Goal: Connect with others: Connect with others

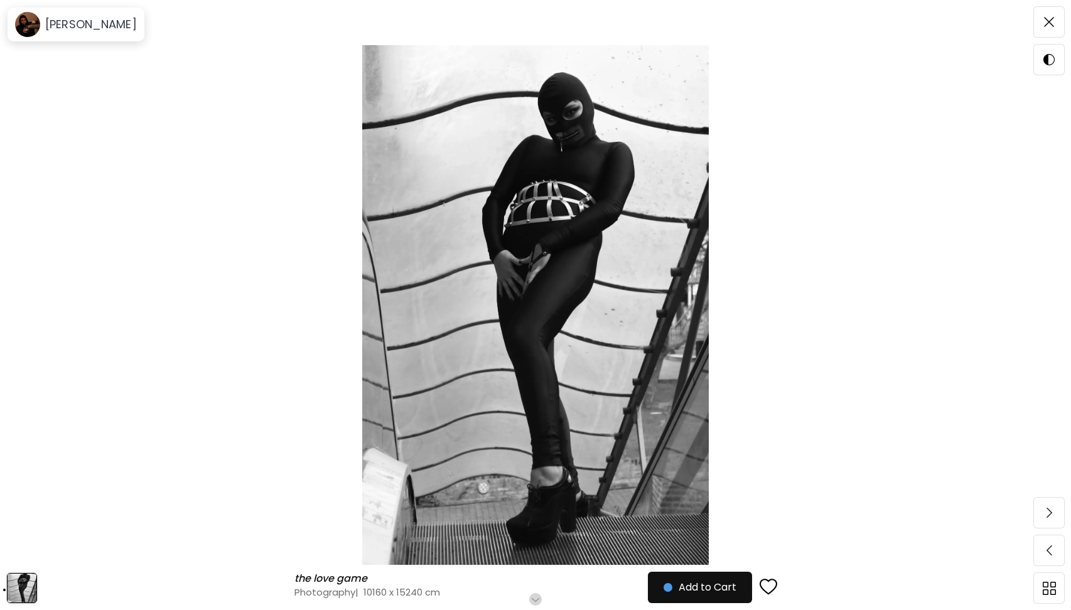
scroll to position [17, 0]
click at [1047, 20] on img at bounding box center [1049, 22] width 10 height 10
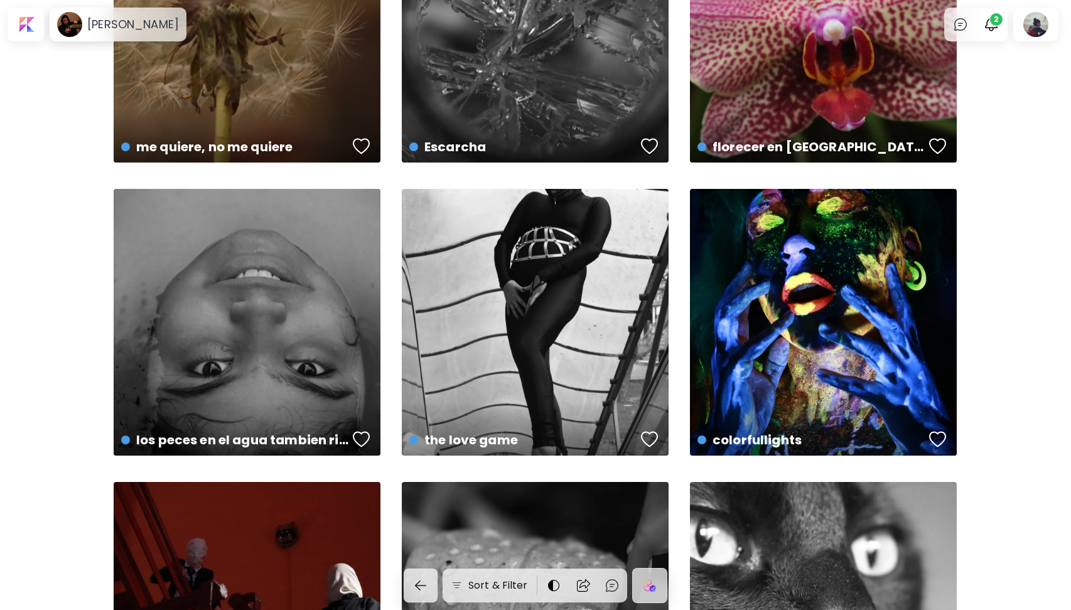
scroll to position [157, 0]
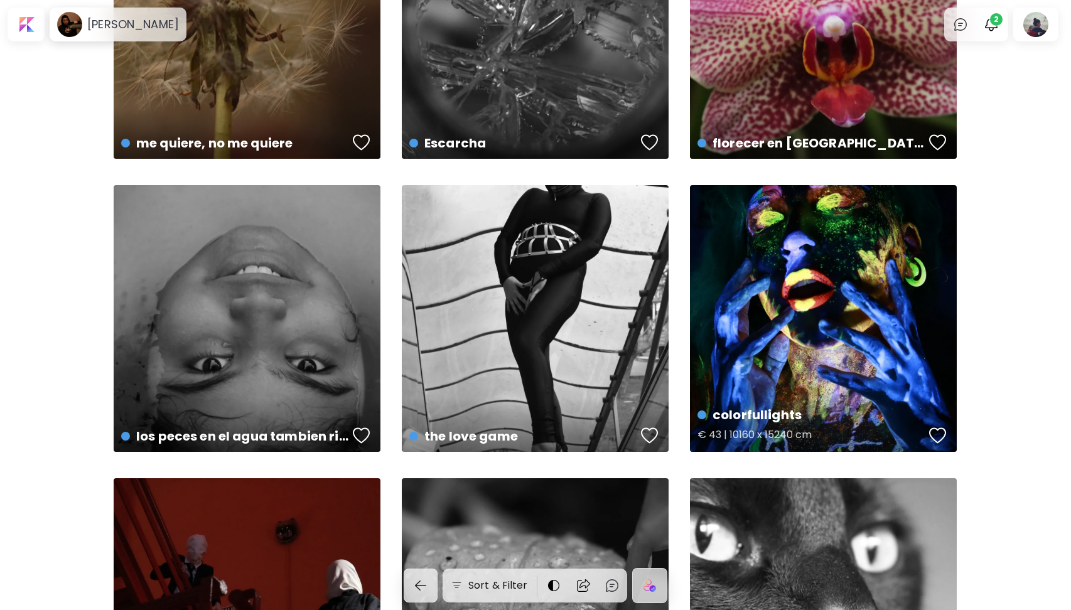
click at [939, 437] on div "button" at bounding box center [938, 435] width 18 height 19
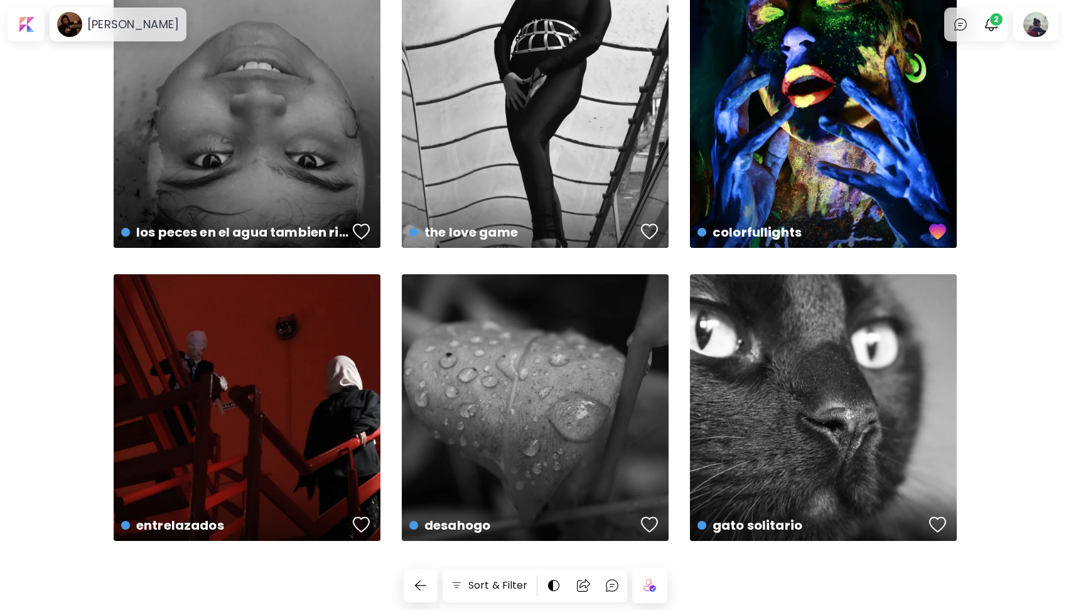
scroll to position [0, 0]
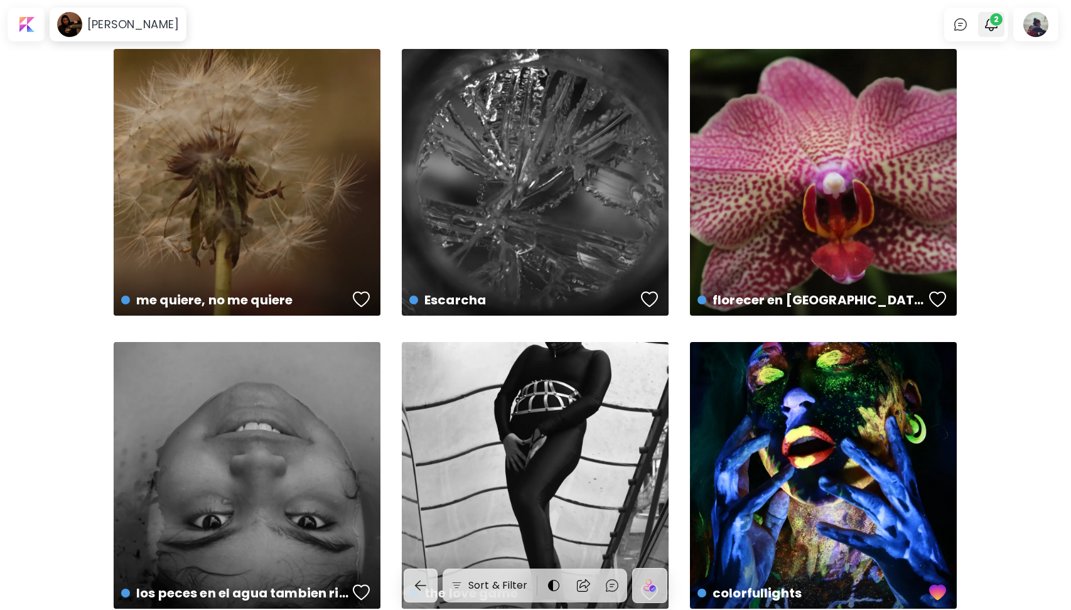
click at [994, 15] on span "2" at bounding box center [996, 19] width 13 height 13
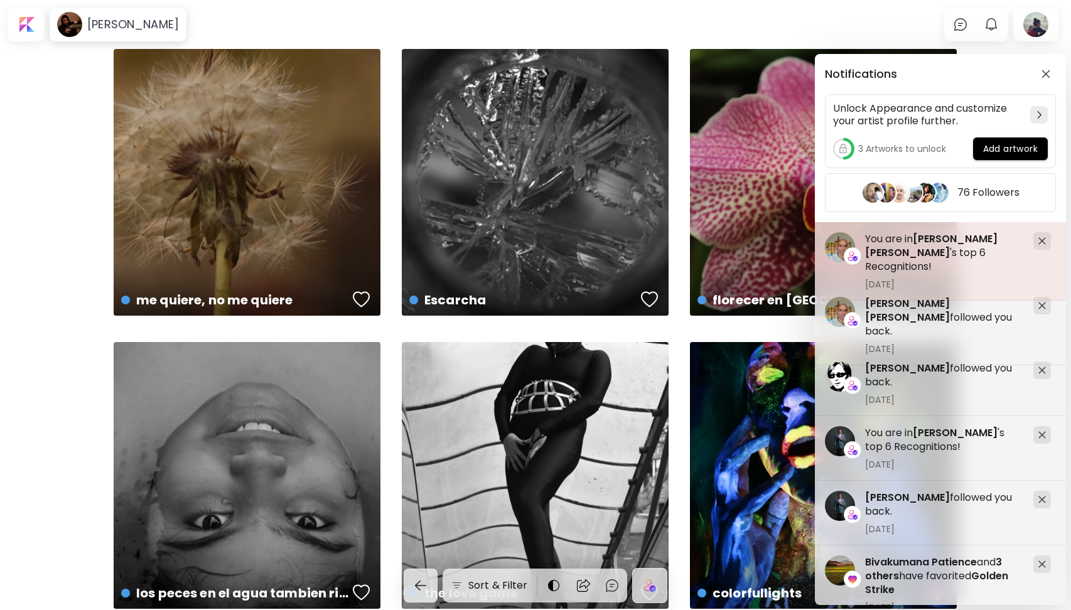
click at [897, 236] on h5 "You are in [PERSON_NAME] [PERSON_NAME] 's top 6 Recognitions!" at bounding box center [944, 252] width 158 height 41
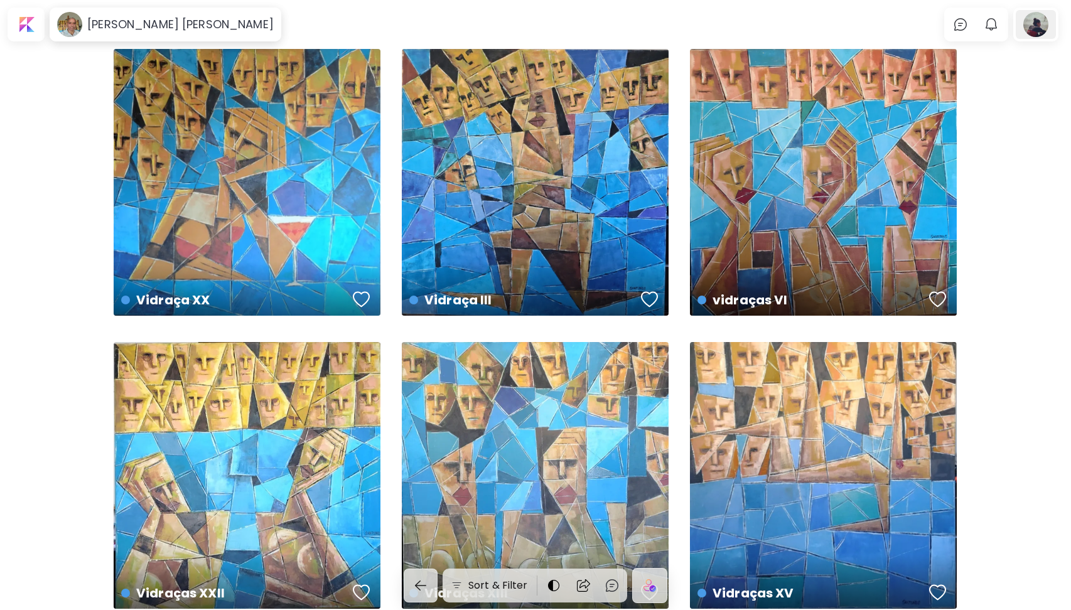
click at [1029, 35] on div at bounding box center [1035, 24] width 40 height 29
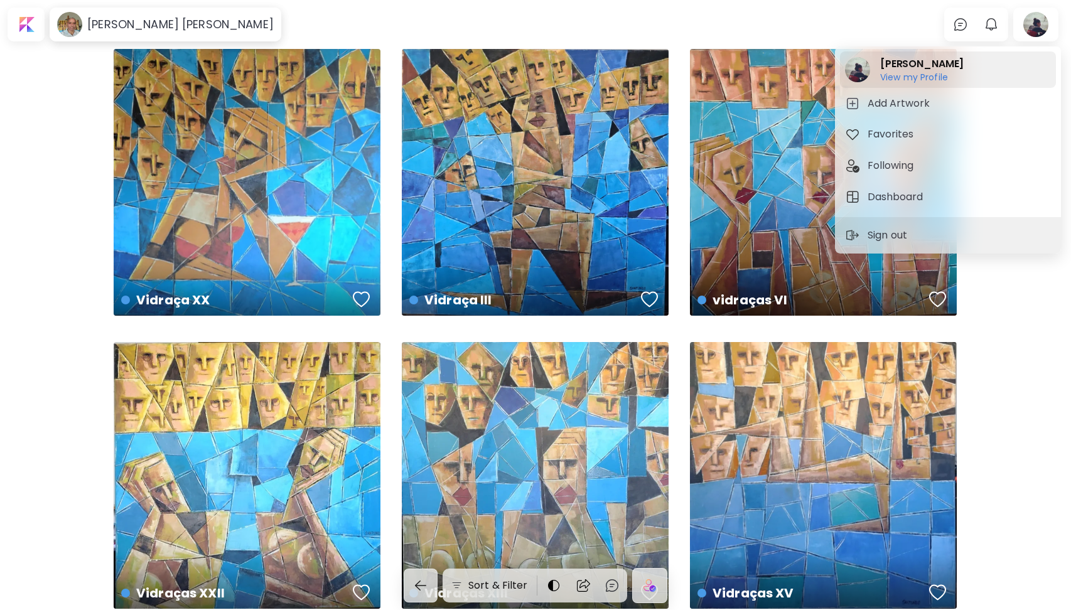
click at [893, 79] on h6 "View my Profile" at bounding box center [921, 77] width 83 height 11
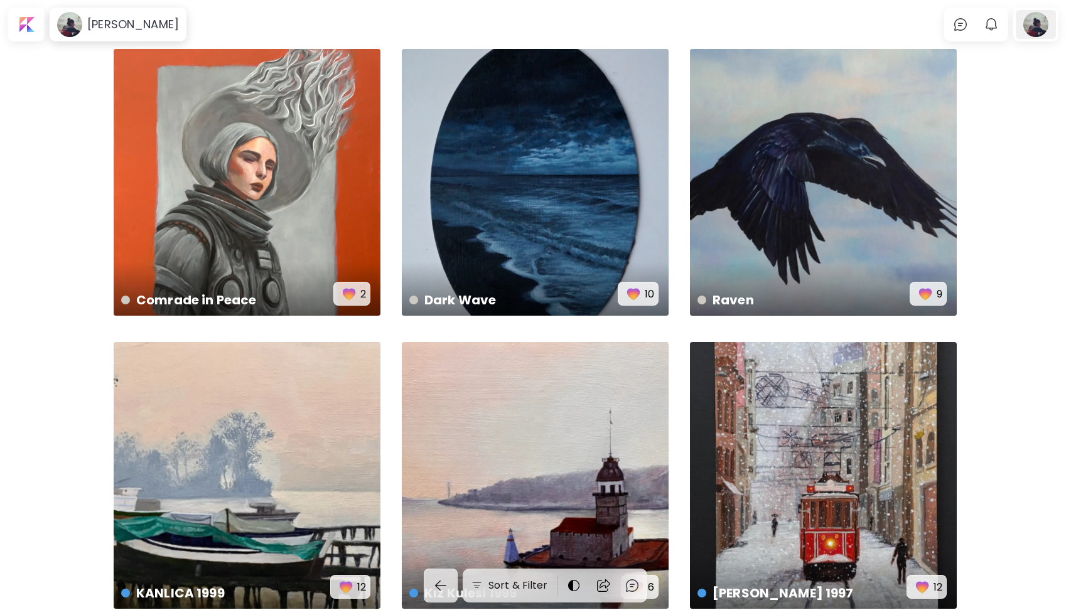
click at [1039, 33] on div at bounding box center [1035, 24] width 40 height 29
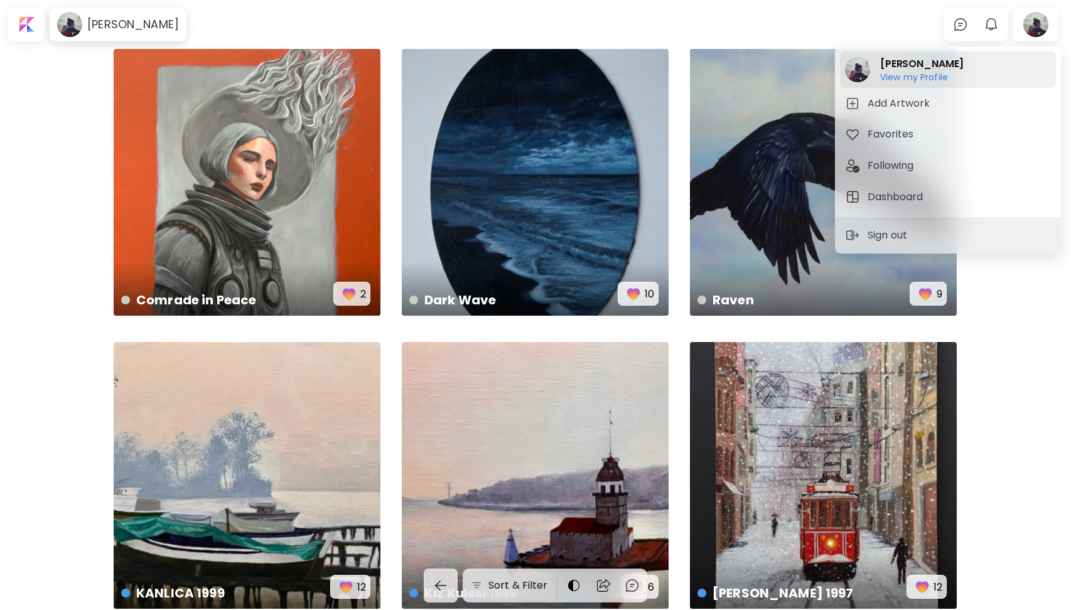
click at [895, 77] on h6 "View my Profile" at bounding box center [921, 77] width 83 height 11
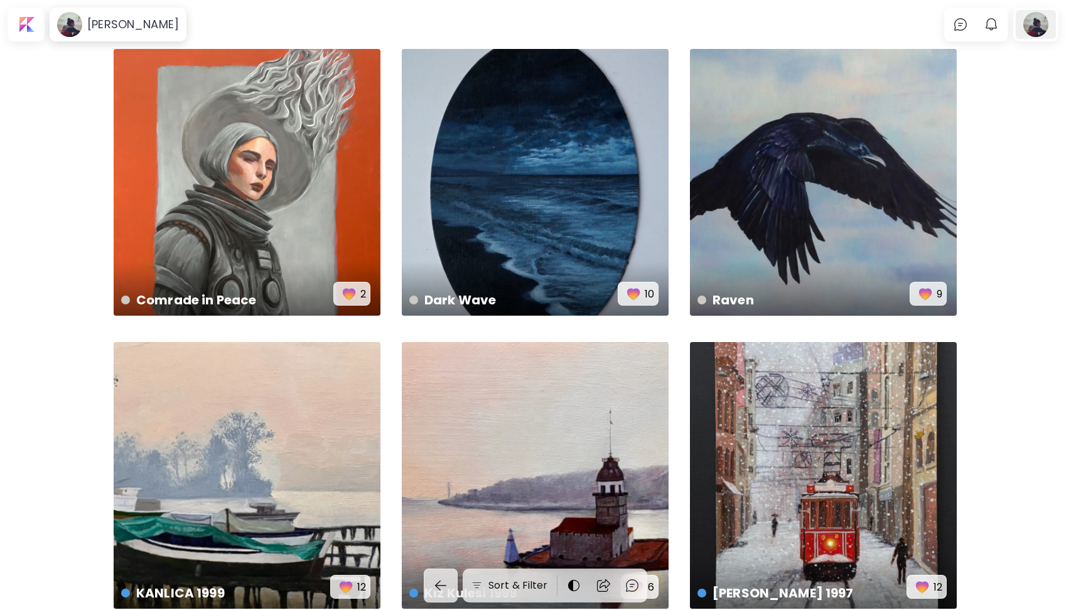
click at [1034, 31] on div at bounding box center [1035, 24] width 40 height 29
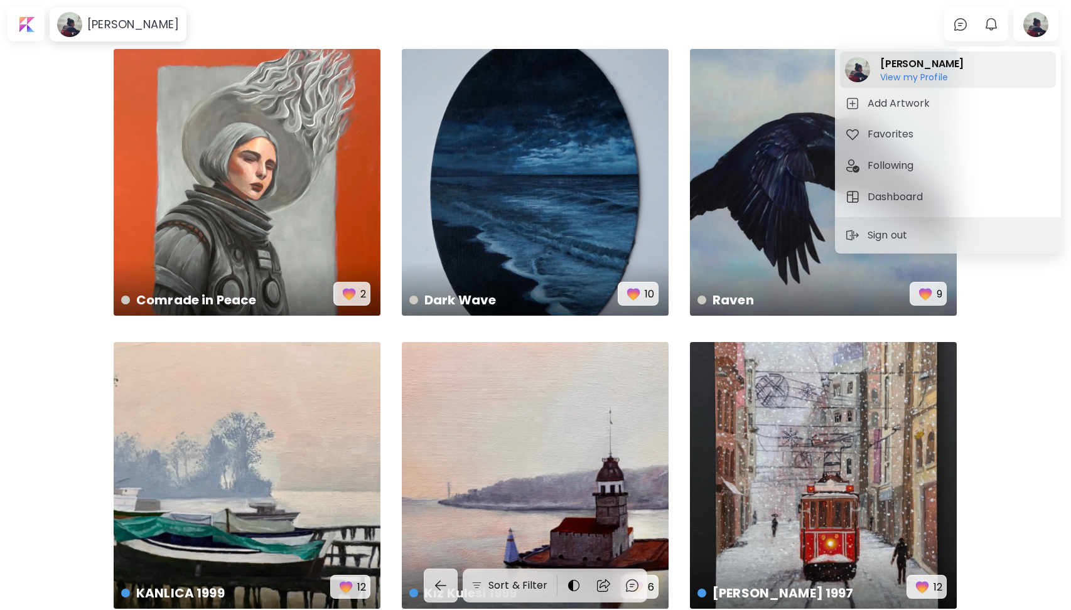
click at [916, 77] on h6 "View my Profile" at bounding box center [921, 77] width 83 height 11
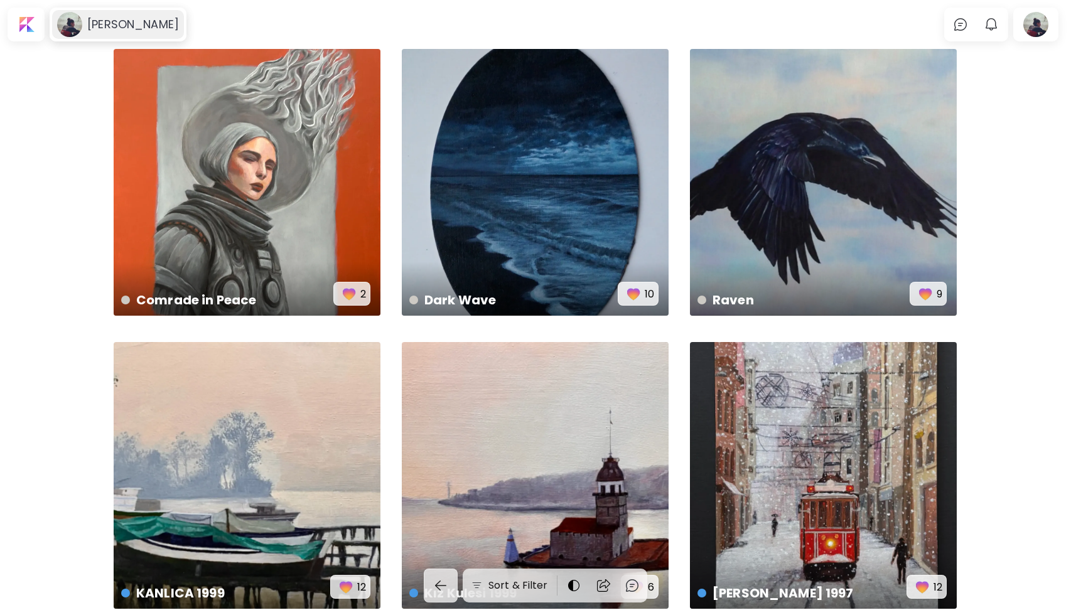
click at [131, 28] on h6 "[PERSON_NAME]" at bounding box center [133, 24] width 92 height 15
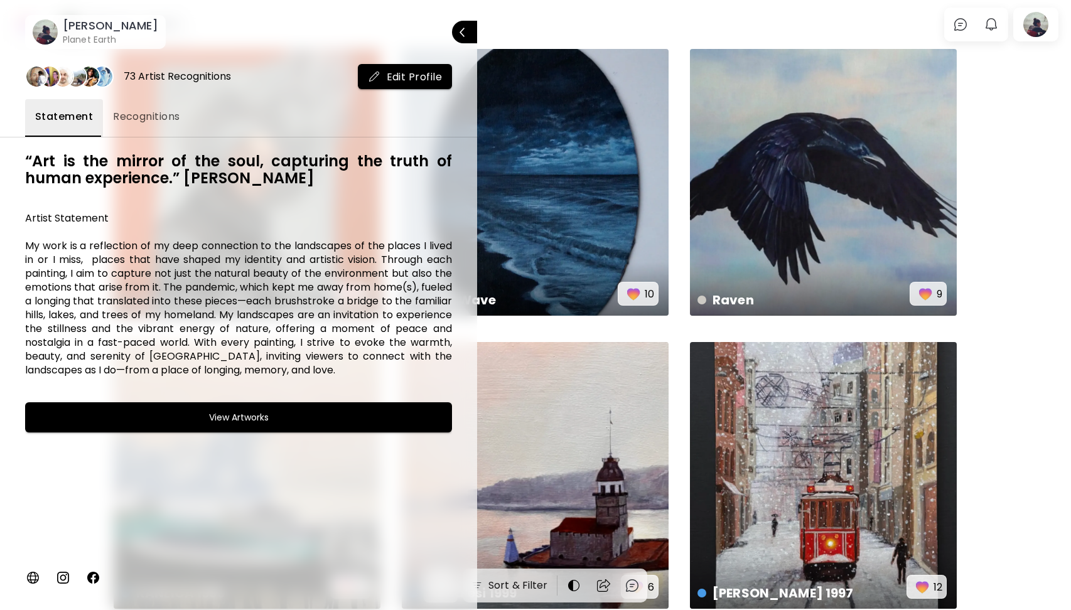
click at [1012, 328] on div at bounding box center [535, 305] width 1071 height 610
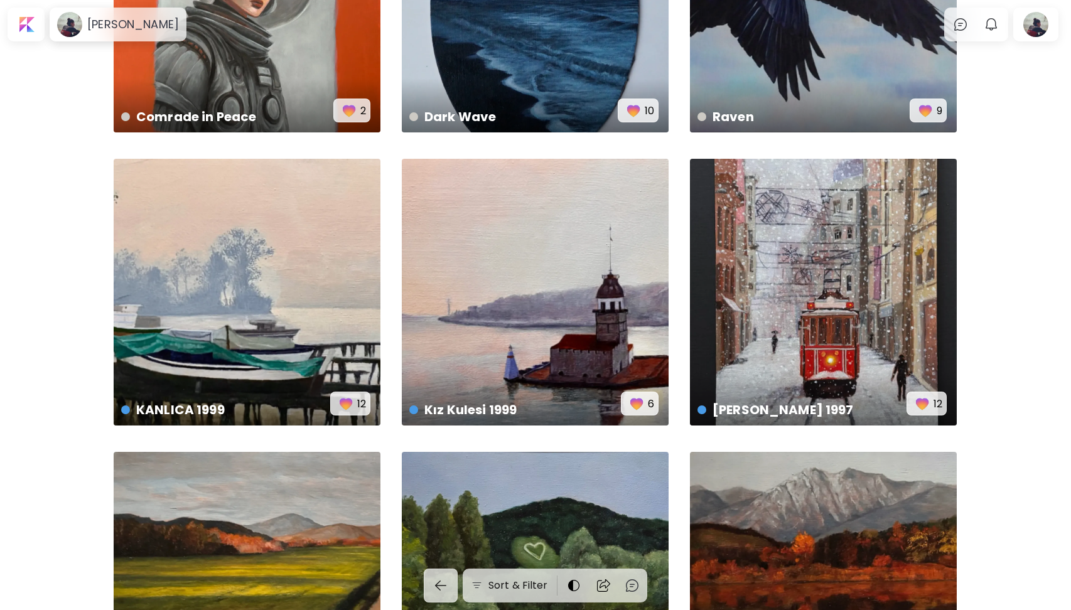
scroll to position [318, 0]
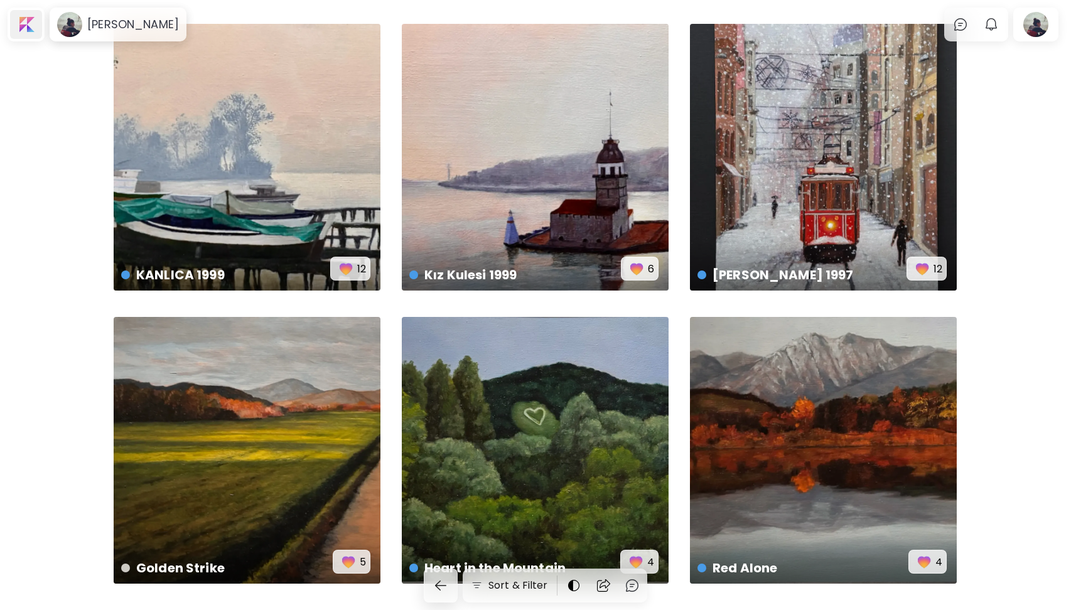
click at [28, 24] on div at bounding box center [26, 24] width 32 height 29
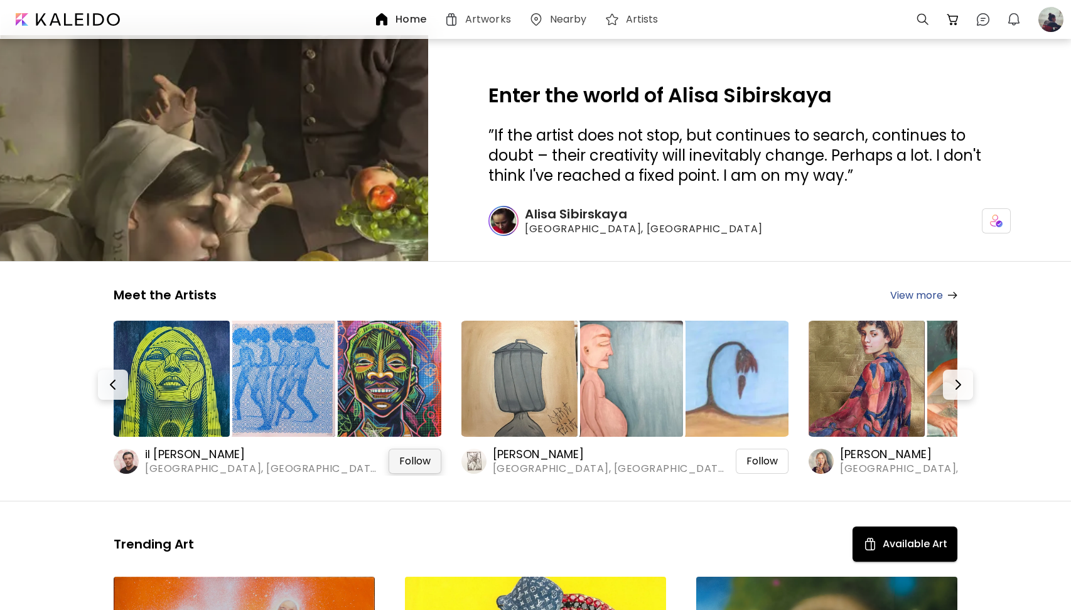
click at [413, 459] on span "Follow" at bounding box center [414, 461] width 31 height 13
click at [766, 457] on span "Follow" at bounding box center [761, 461] width 31 height 13
click at [953, 387] on img "button" at bounding box center [957, 384] width 15 height 15
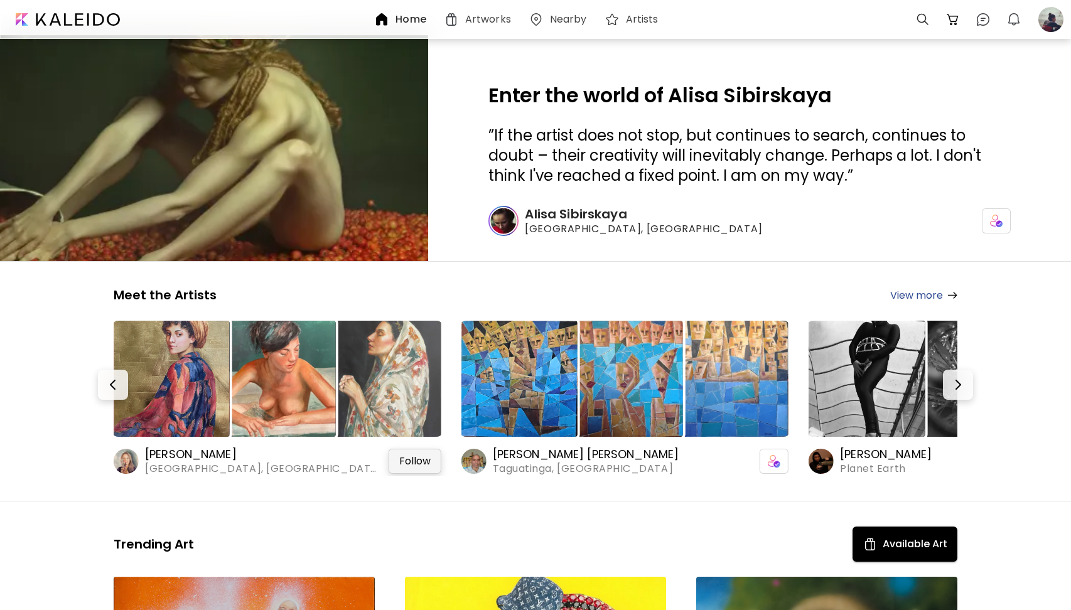
click at [420, 459] on span "Follow" at bounding box center [414, 461] width 31 height 13
click at [965, 376] on button "button" at bounding box center [958, 385] width 30 height 30
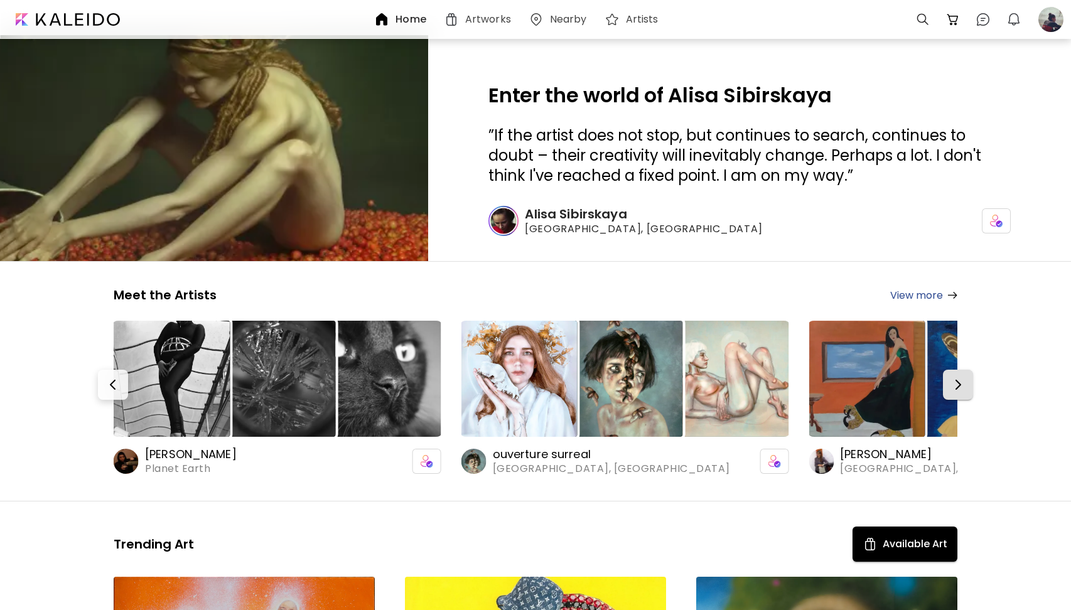
click at [965, 387] on button "button" at bounding box center [958, 385] width 30 height 30
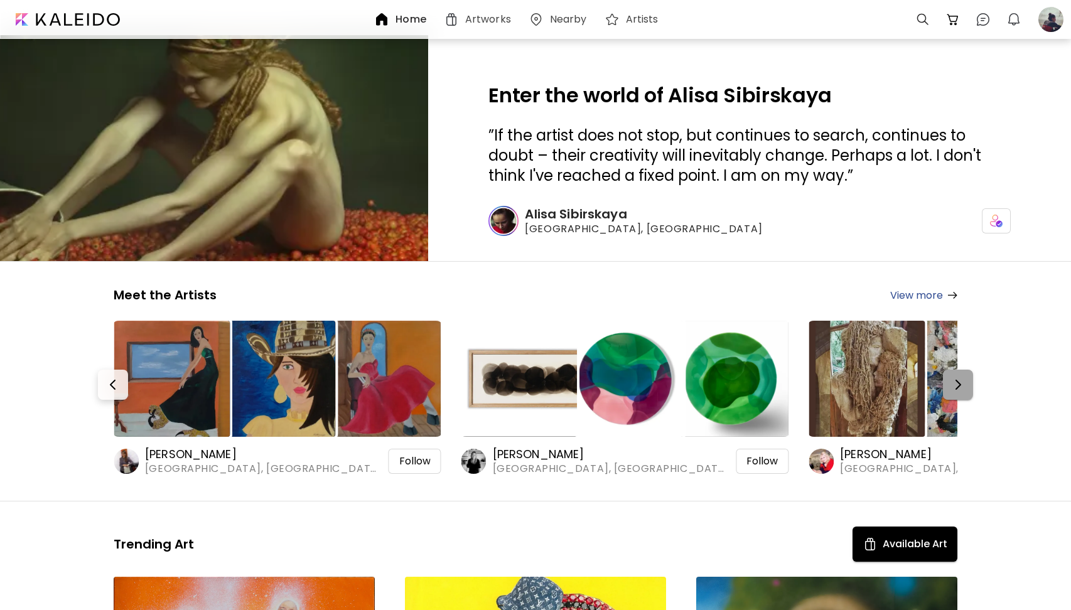
click at [965, 387] on button "button" at bounding box center [958, 385] width 30 height 30
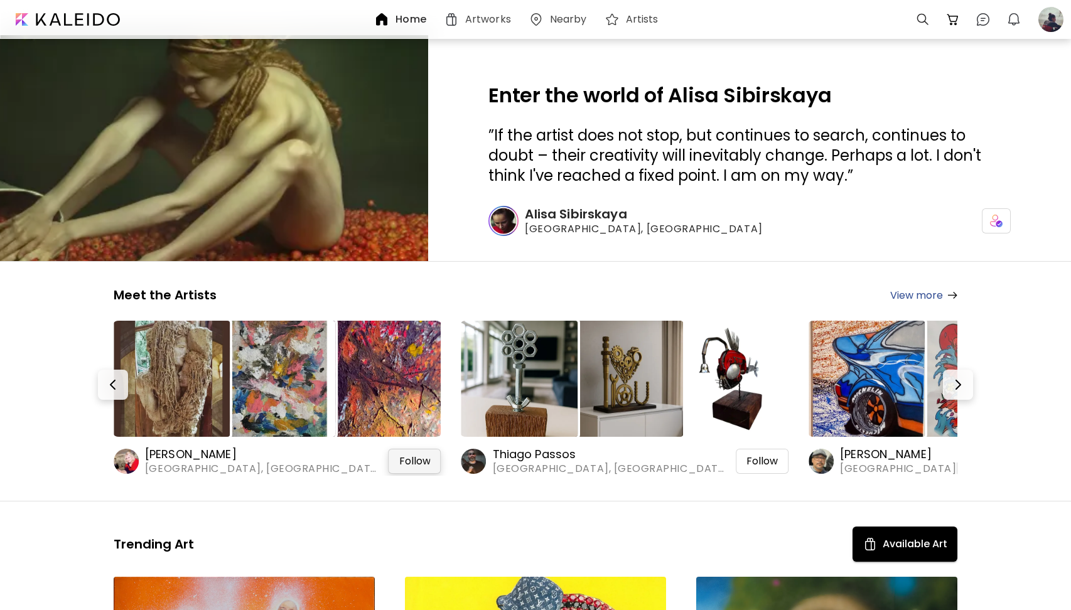
click at [423, 461] on span "Follow" at bounding box center [414, 461] width 31 height 13
click at [766, 458] on span "Follow" at bounding box center [761, 461] width 31 height 13
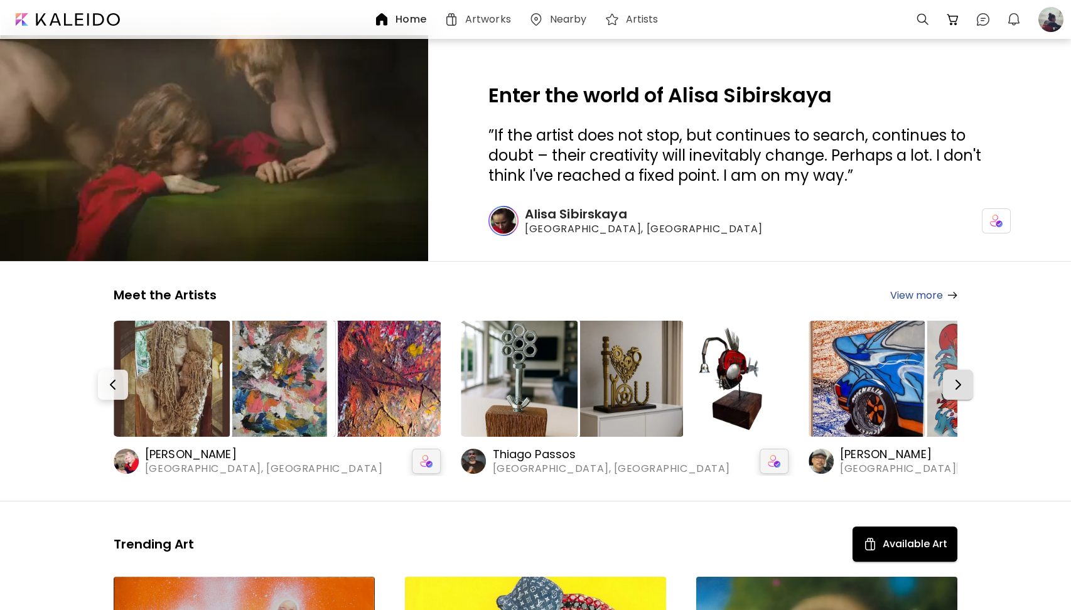
click at [952, 390] on img "button" at bounding box center [957, 384] width 15 height 15
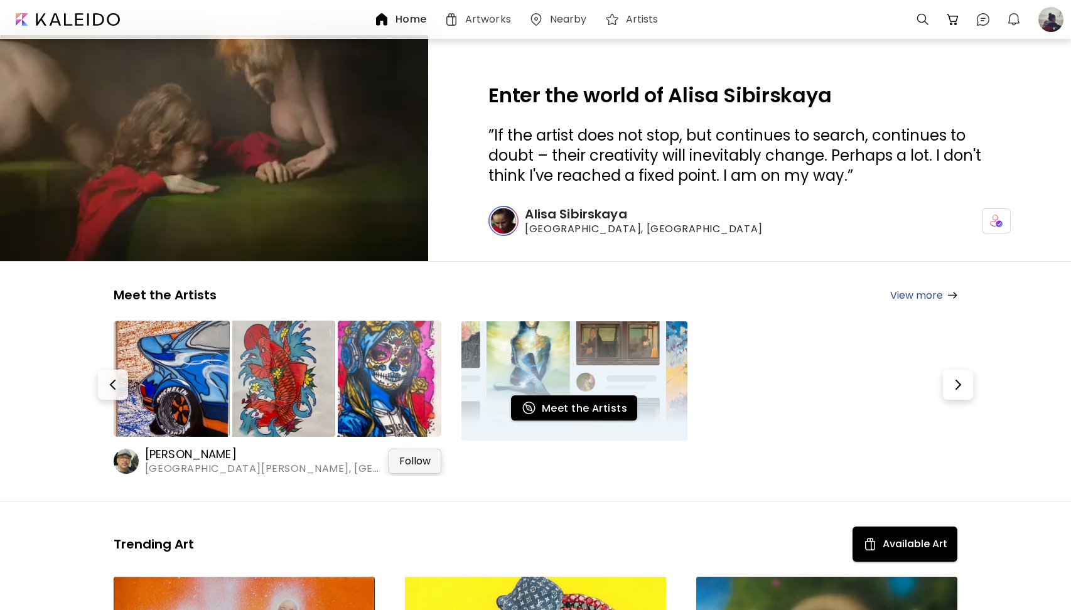
click at [416, 456] on span "Follow" at bounding box center [414, 461] width 31 height 13
click at [978, 384] on div "Meet the Artists View more il [PERSON_NAME][GEOGRAPHIC_DATA], [GEOGRAPHIC_DATA]…" at bounding box center [535, 381] width 904 height 189
click at [970, 384] on button "button" at bounding box center [958, 385] width 30 height 30
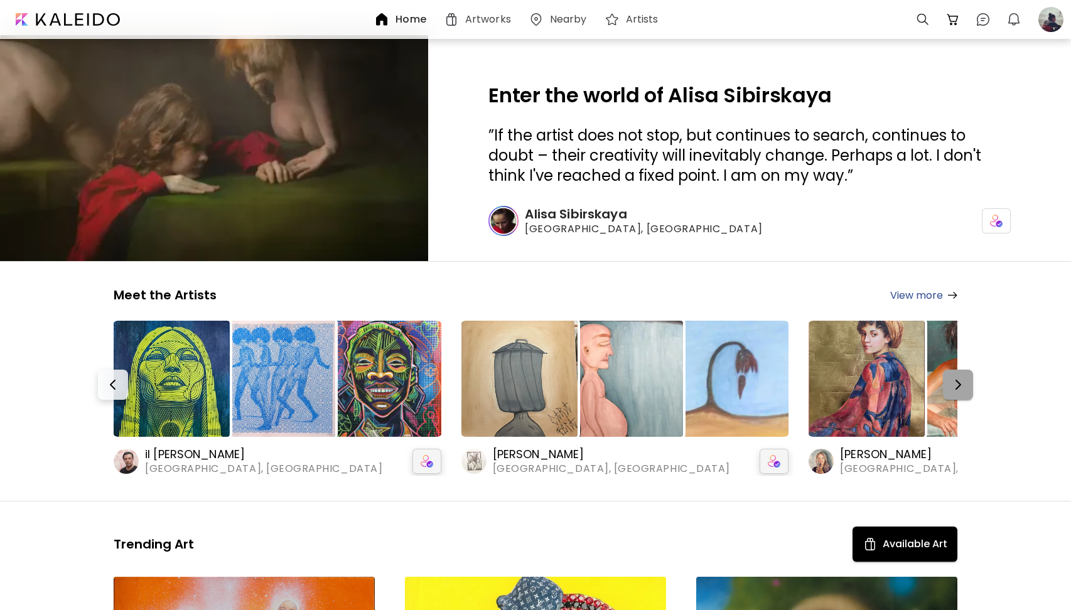
click at [947, 392] on button "button" at bounding box center [958, 385] width 30 height 30
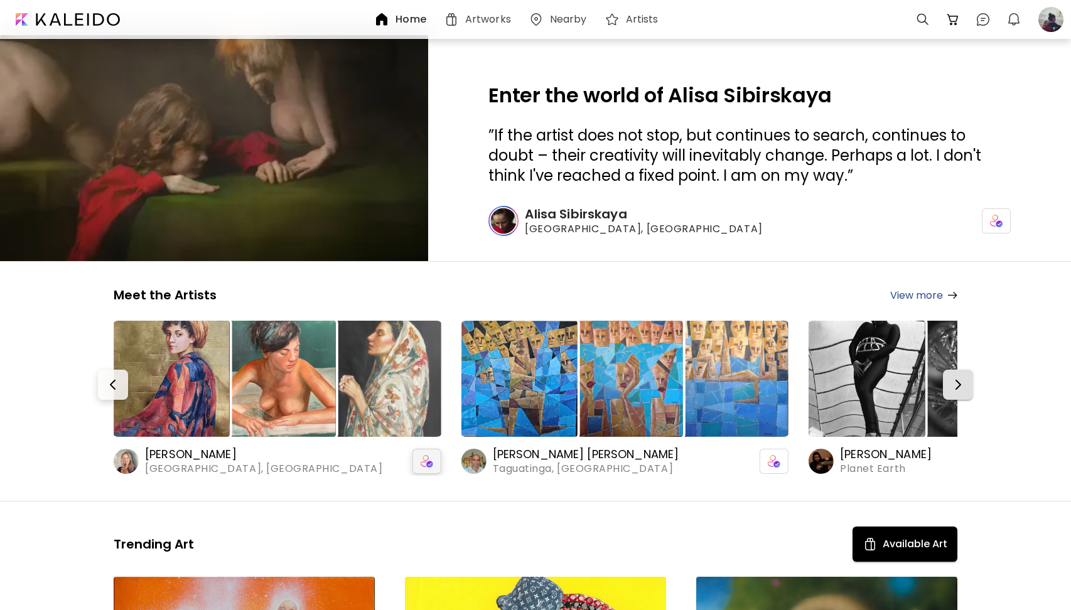
click at [947, 392] on button "button" at bounding box center [958, 385] width 30 height 30
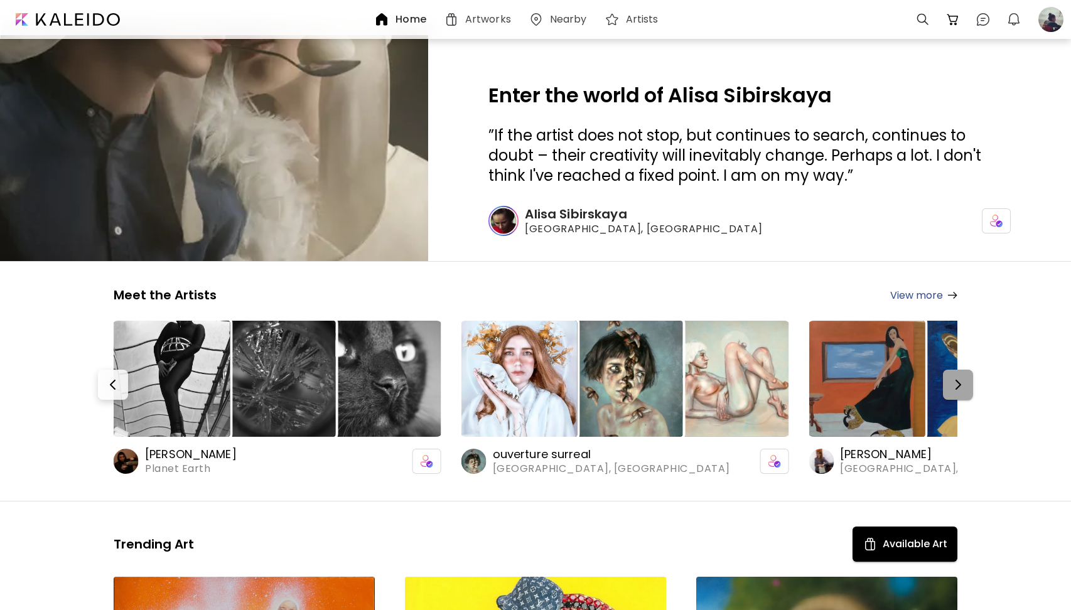
click at [947, 392] on button "button" at bounding box center [958, 385] width 30 height 30
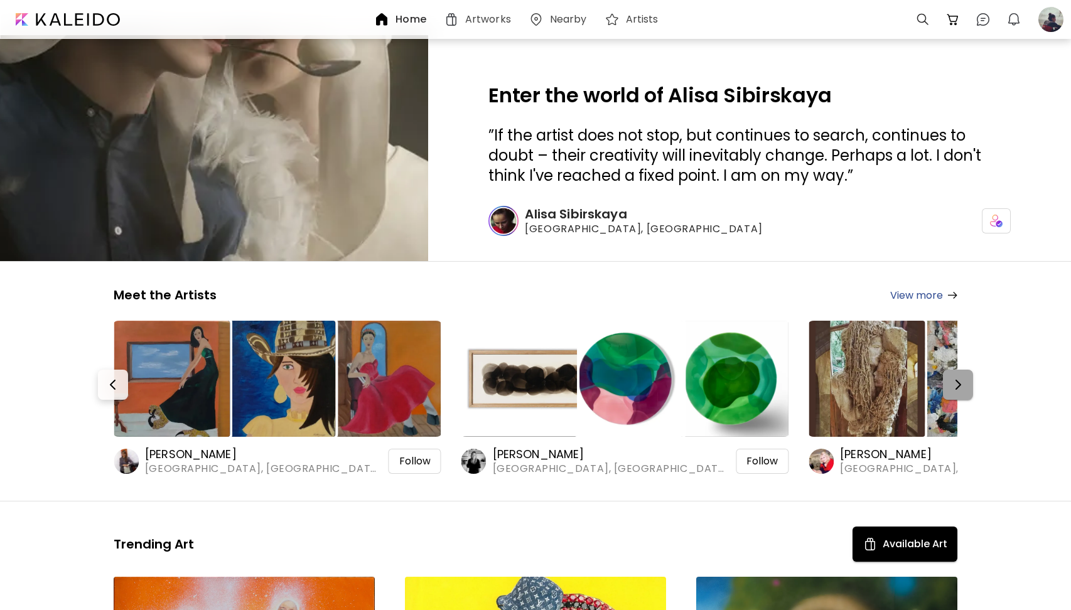
click at [947, 392] on button "button" at bounding box center [958, 385] width 30 height 30
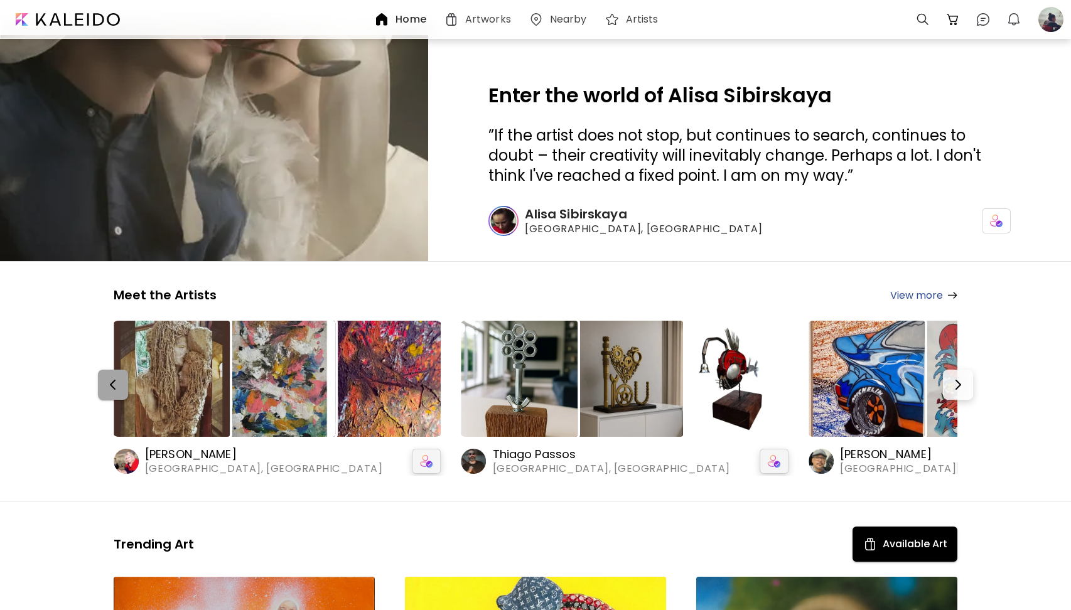
click at [119, 383] on img "button" at bounding box center [112, 384] width 15 height 15
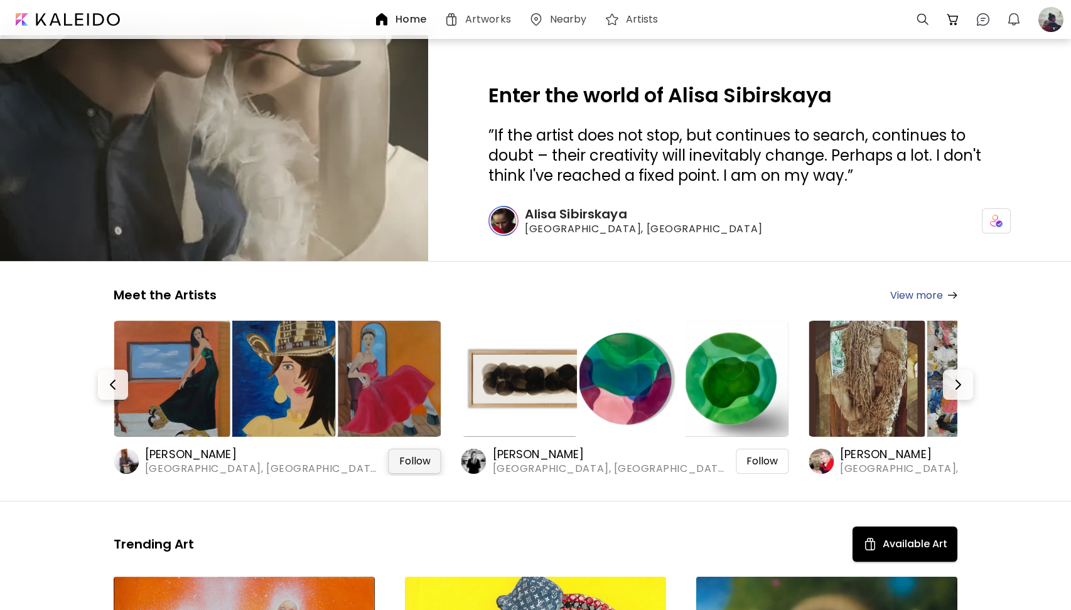
click at [428, 456] on span "Follow" at bounding box center [414, 461] width 31 height 13
